Goal: Navigation & Orientation: Understand site structure

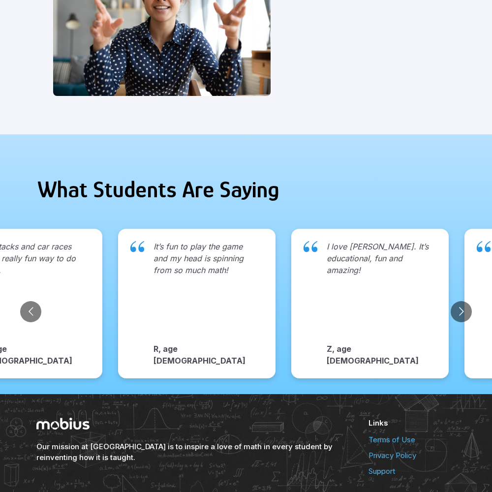
scroll to position [1011, 0]
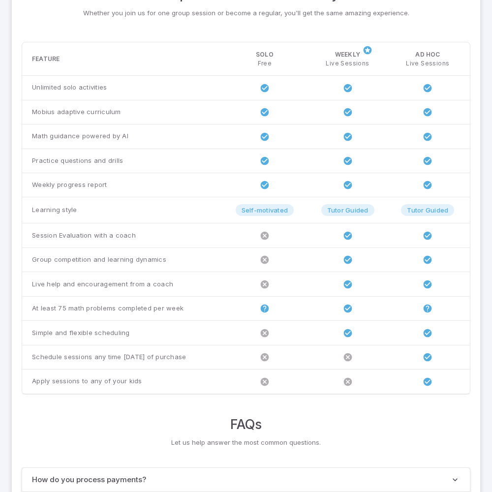
scroll to position [754, 0]
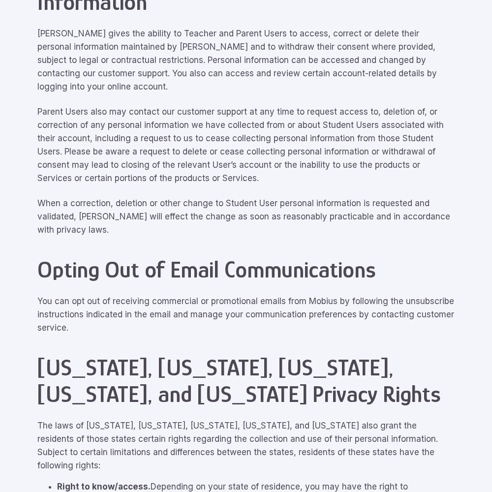
scroll to position [4426, 0]
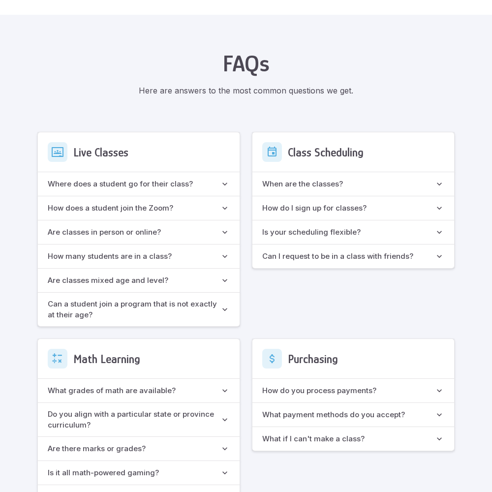
scroll to position [873, 0]
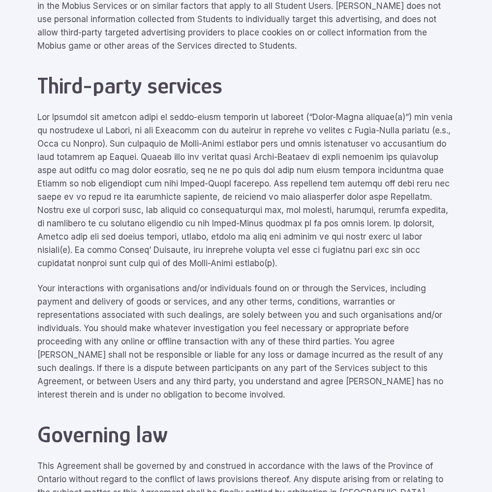
scroll to position [4426, 0]
